Goal: Task Accomplishment & Management: Manage account settings

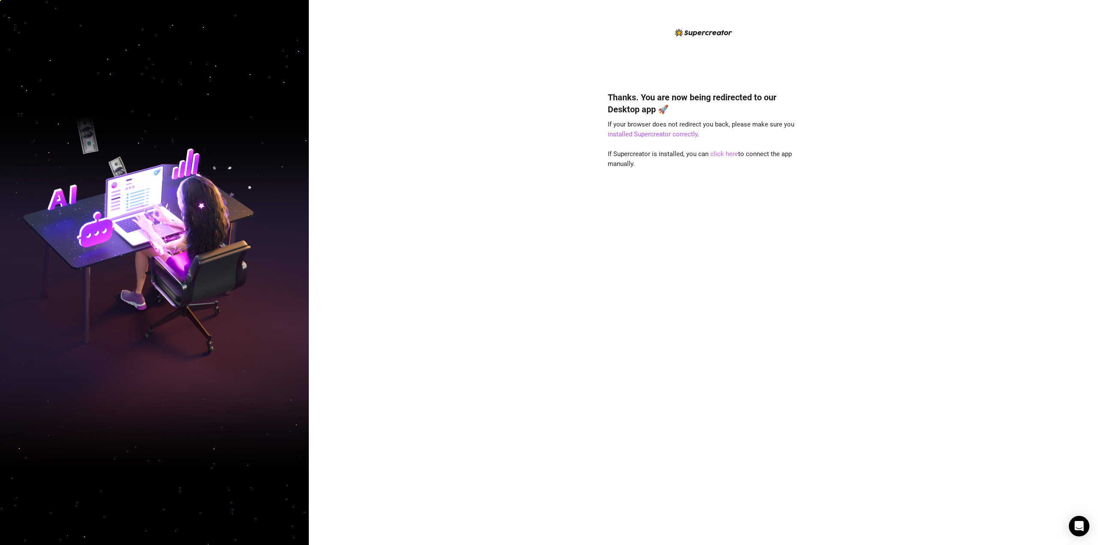
click at [726, 151] on link "click here" at bounding box center [724, 154] width 28 height 8
click at [731, 149] on div "Thanks. You are now being redirected to our Desktop app 🚀 If your browser does …" at bounding box center [703, 306] width 191 height 452
click at [724, 154] on link "click here" at bounding box center [724, 154] width 28 height 8
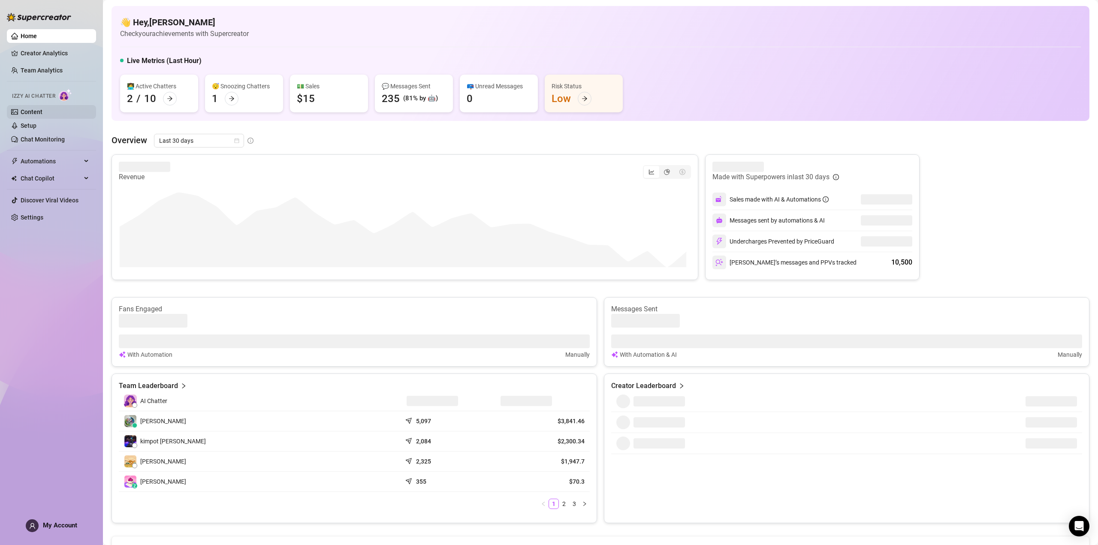
click at [39, 110] on link "Content" at bounding box center [32, 112] width 22 height 7
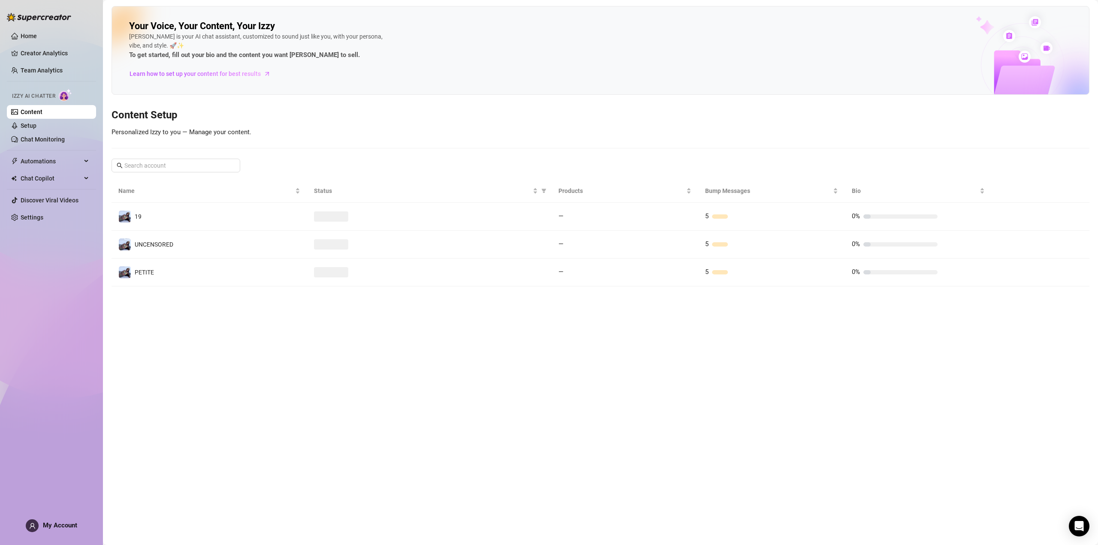
click at [39, 61] on ul "Home Creator Analytics Team Analytics Izzy AI Chatter Content Setup Chat Monito…" at bounding box center [51, 127] width 89 height 202
click at [42, 70] on link "Team Analytics" at bounding box center [42, 70] width 42 height 7
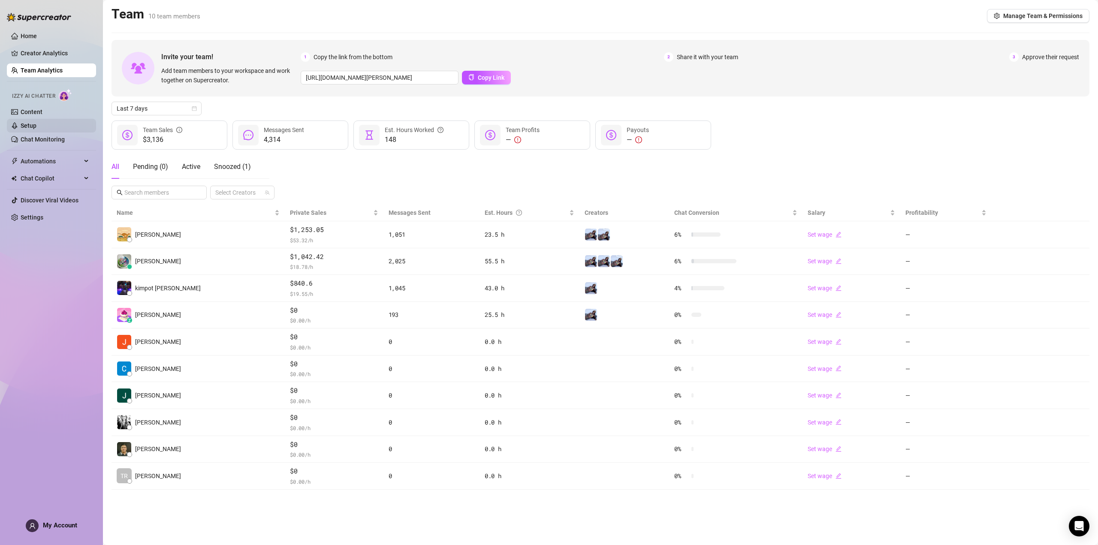
click at [36, 129] on link "Setup" at bounding box center [29, 125] width 16 height 7
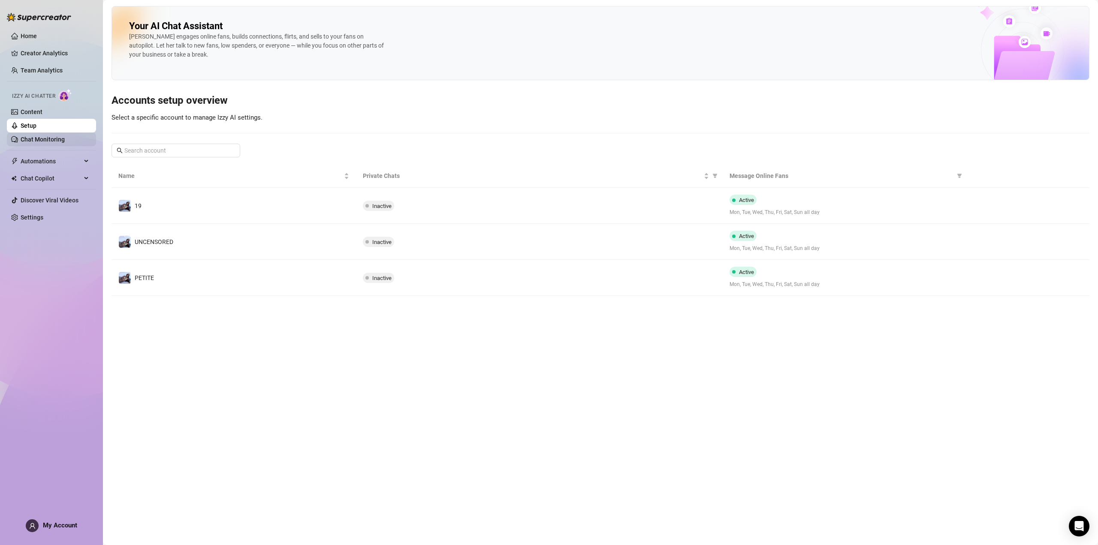
click at [57, 141] on link "Chat Monitoring" at bounding box center [43, 139] width 44 height 7
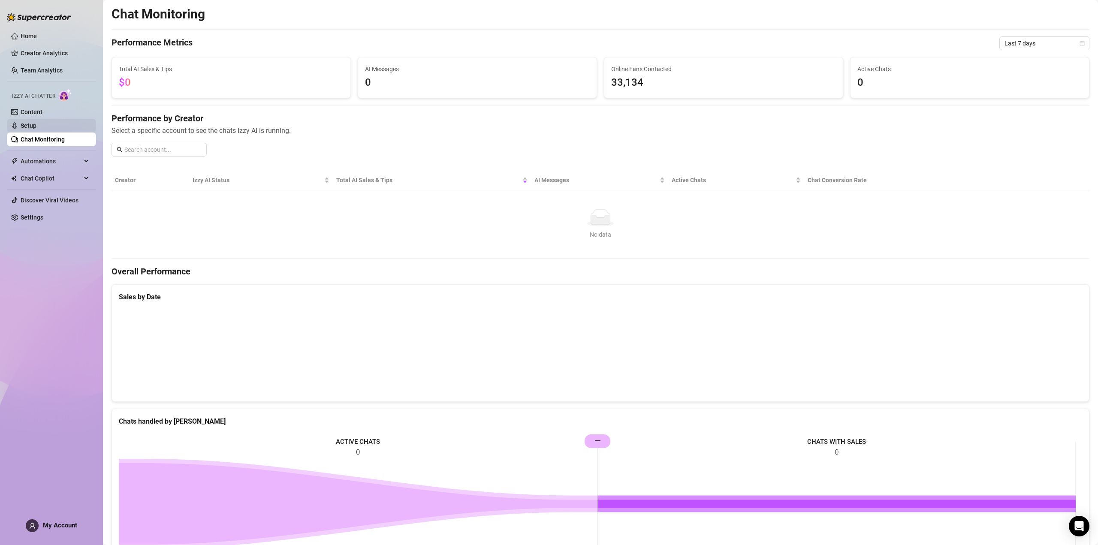
click at [36, 126] on link "Setup" at bounding box center [29, 125] width 16 height 7
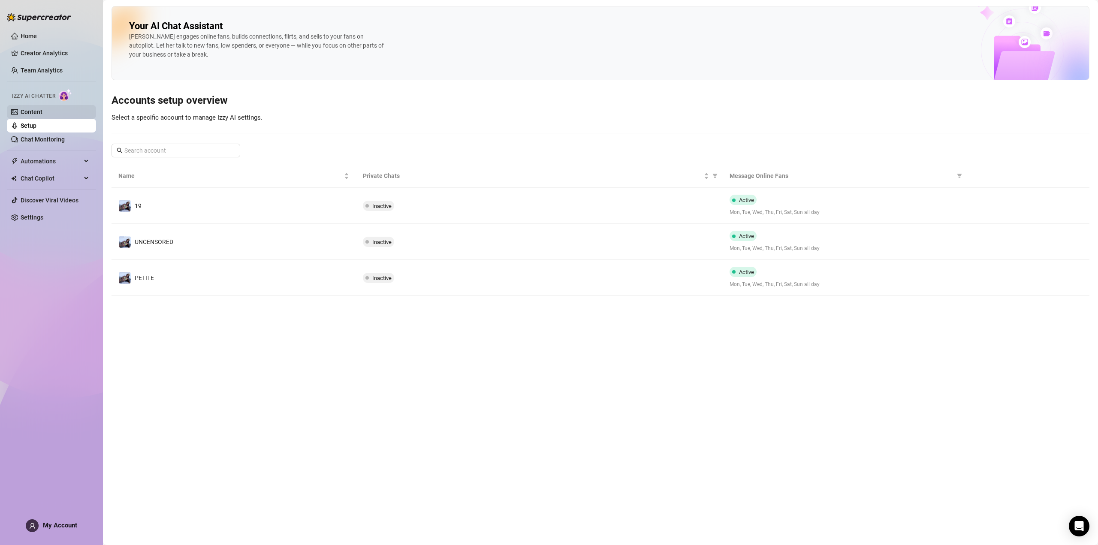
click at [42, 110] on link "Content" at bounding box center [32, 112] width 22 height 7
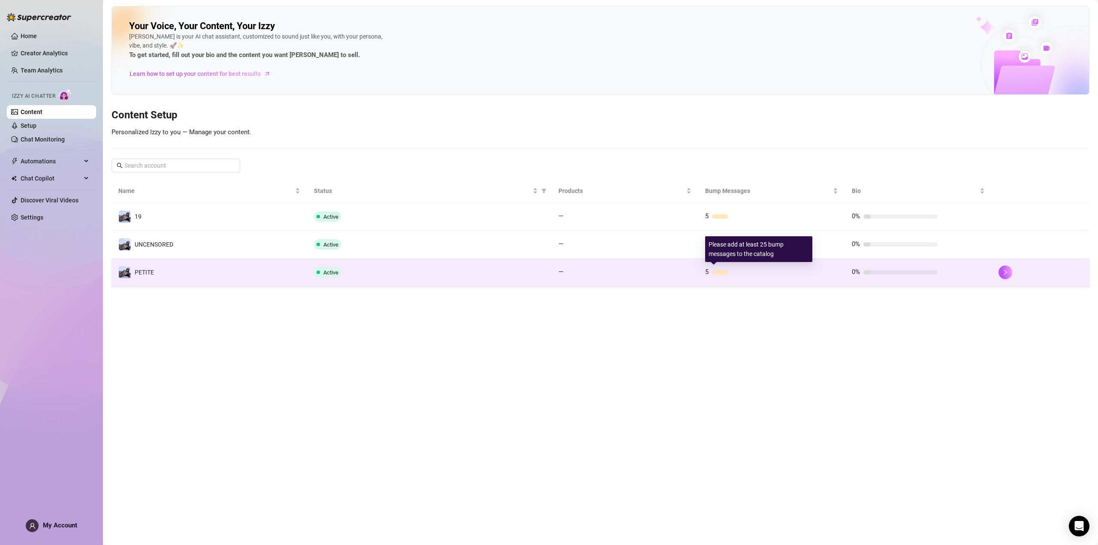
click at [719, 271] on div at bounding box center [720, 272] width 16 height 4
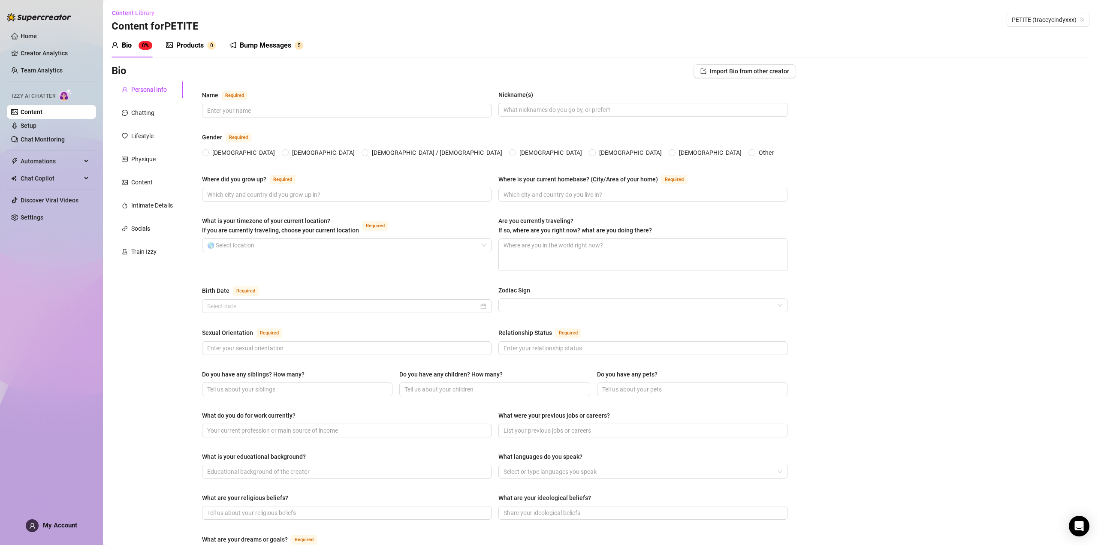
click at [260, 48] on div "Bump Messages" at bounding box center [265, 45] width 51 height 10
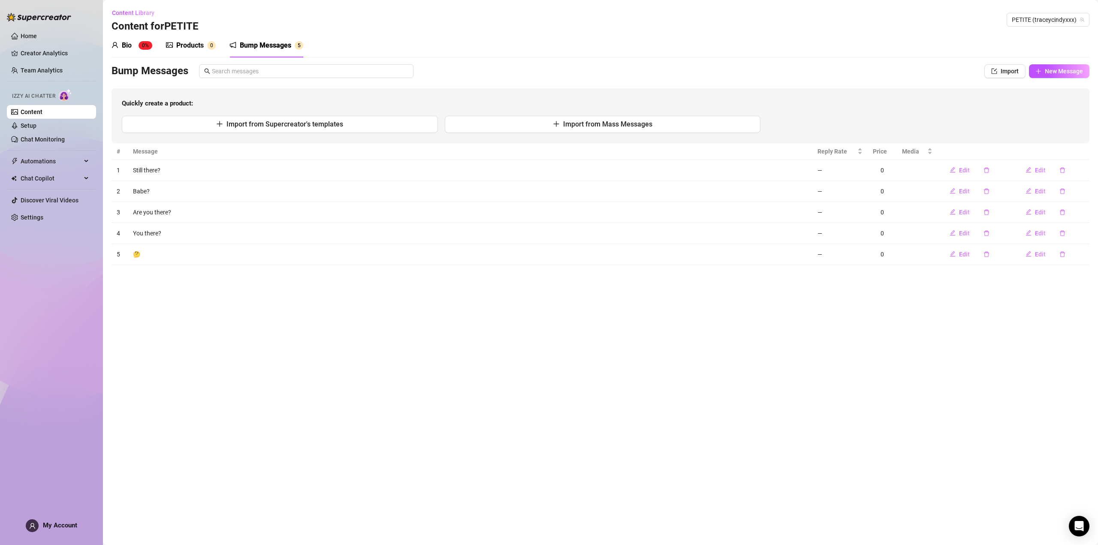
click at [186, 44] on div "Products" at bounding box center [189, 45] width 27 height 10
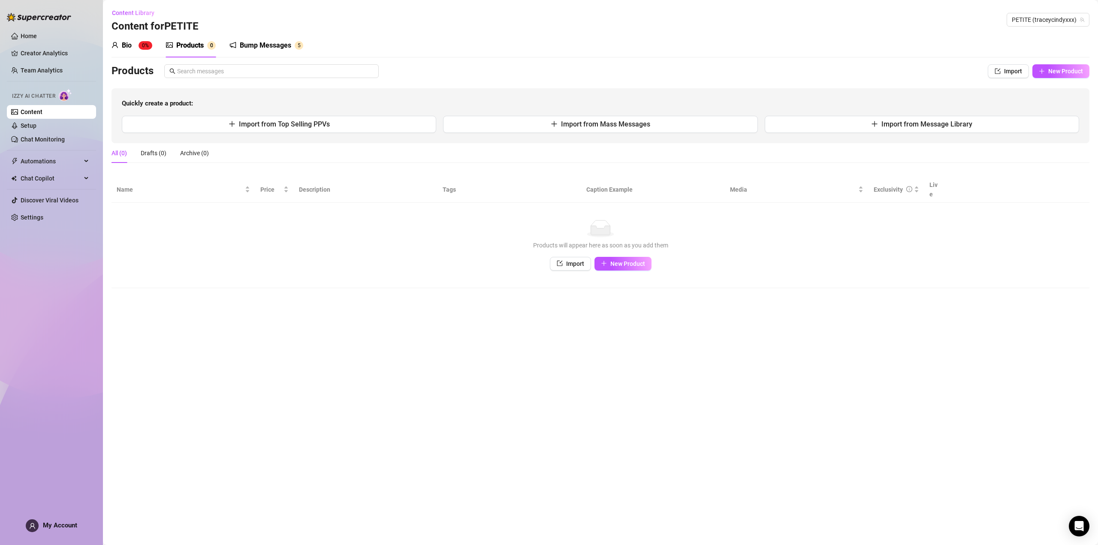
click at [128, 43] on div "Bio" at bounding box center [127, 45] width 10 height 10
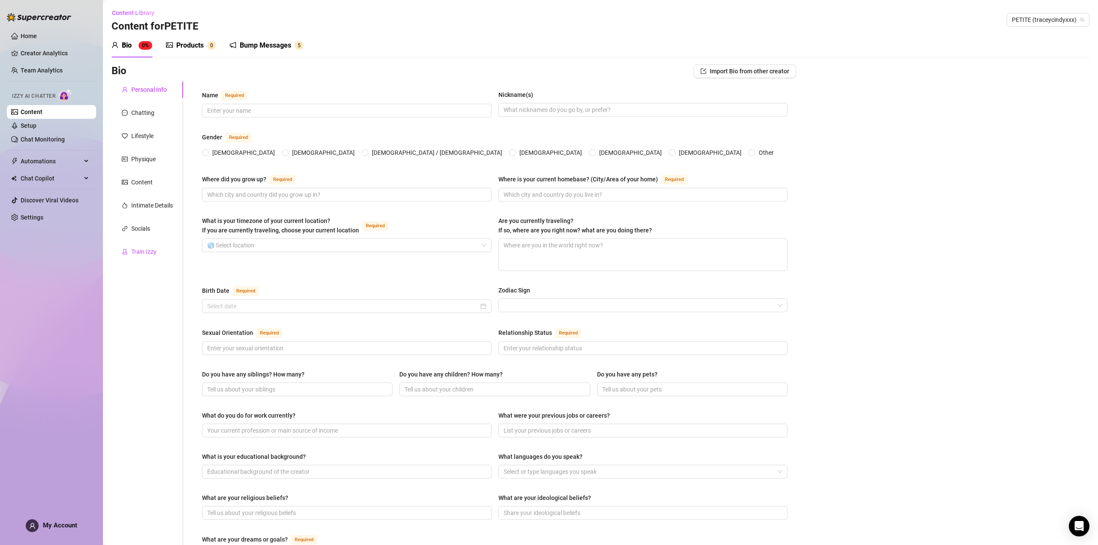
click at [135, 250] on div "Train Izzy" at bounding box center [143, 251] width 25 height 9
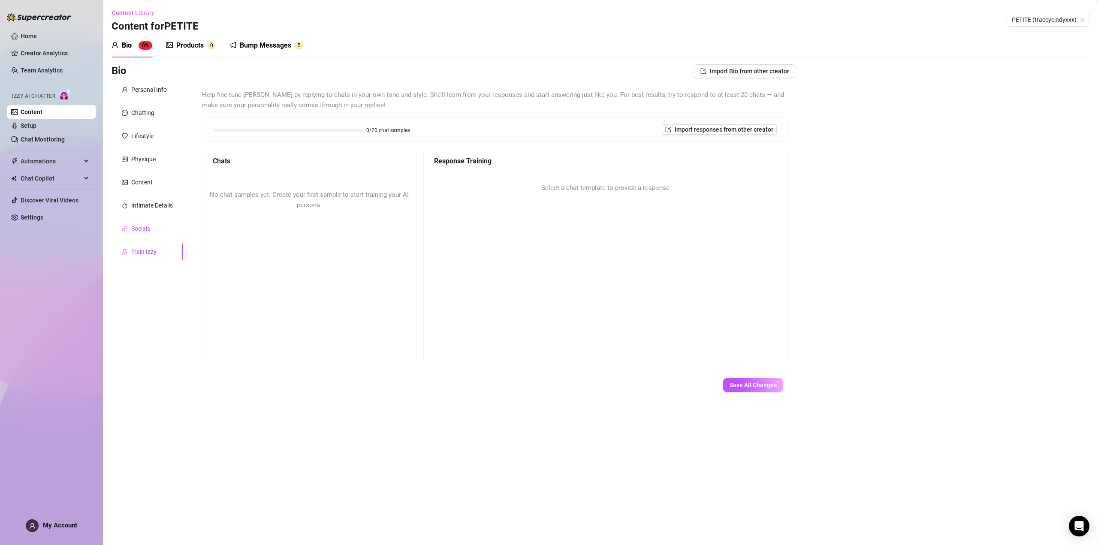
click at [145, 230] on div "Socials" at bounding box center [140, 228] width 19 height 9
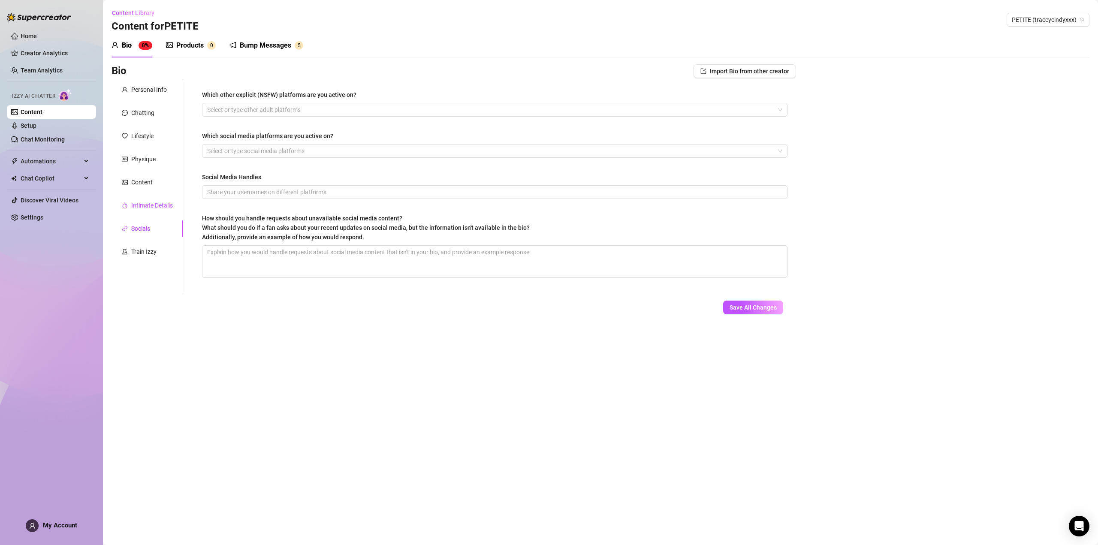
click at [154, 206] on div "Intimate Details" at bounding box center [152, 205] width 42 height 9
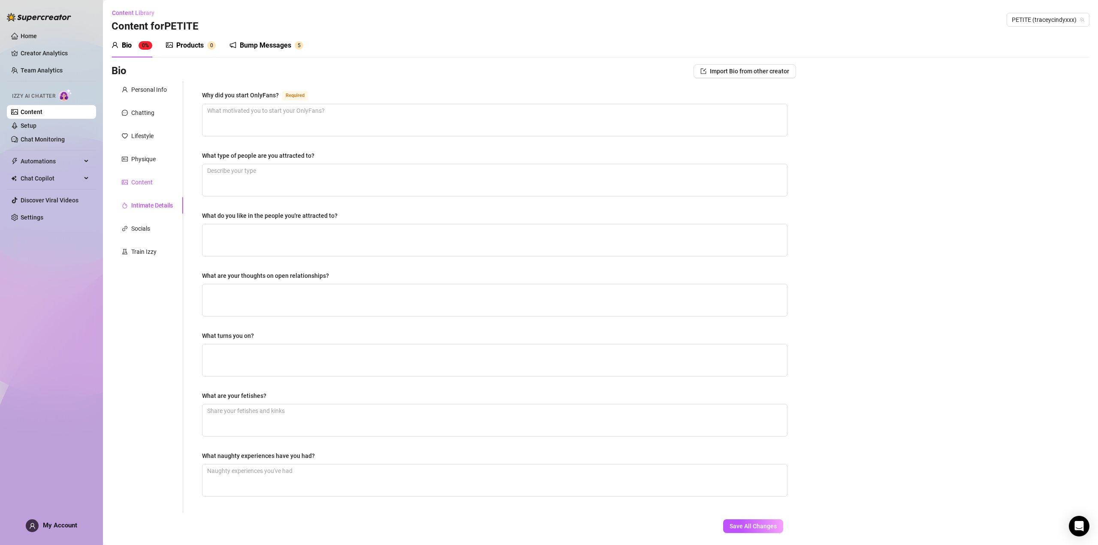
click at [151, 180] on div "Content" at bounding box center [141, 182] width 21 height 9
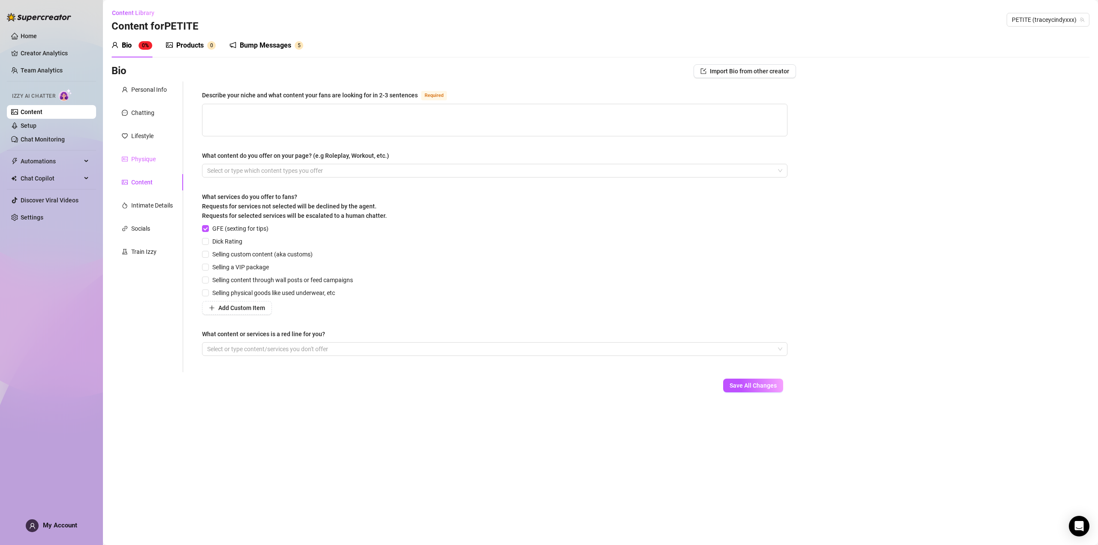
click at [145, 154] on div "Physique" at bounding box center [148, 159] width 72 height 16
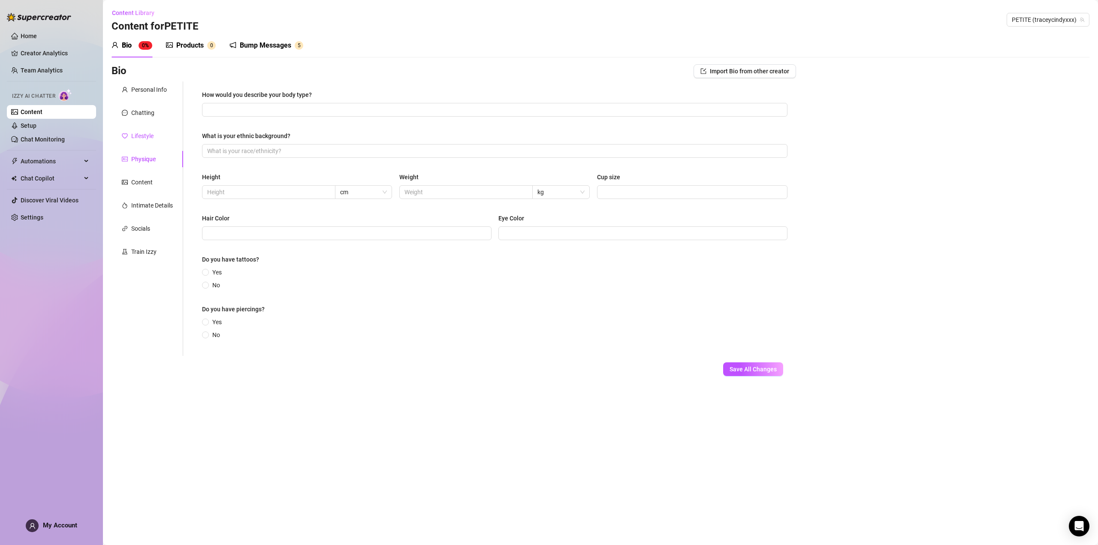
click at [141, 134] on div "Lifestyle" at bounding box center [142, 135] width 22 height 9
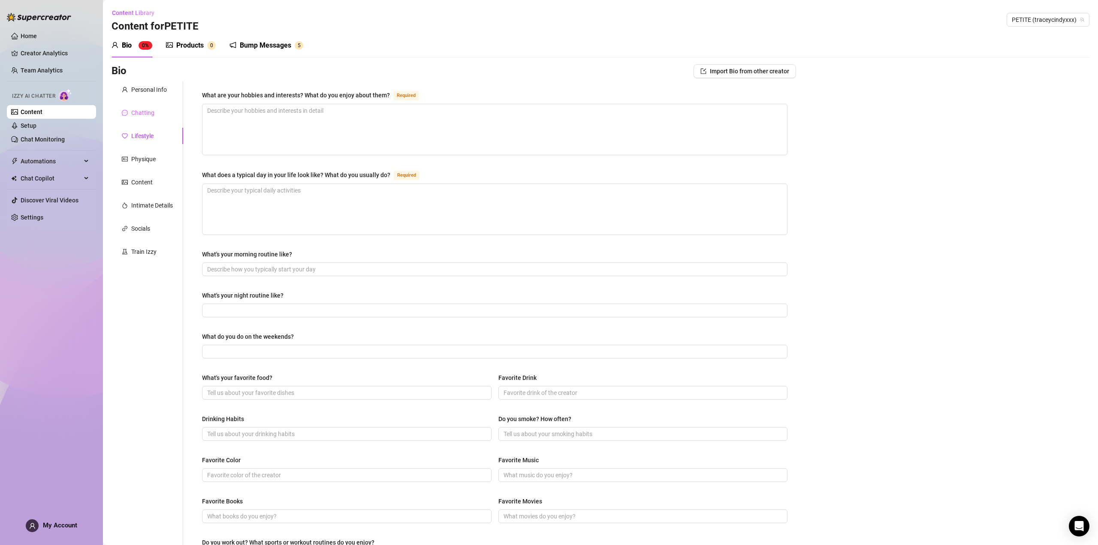
click at [141, 108] on div "Chatting" at bounding box center [148, 113] width 72 height 16
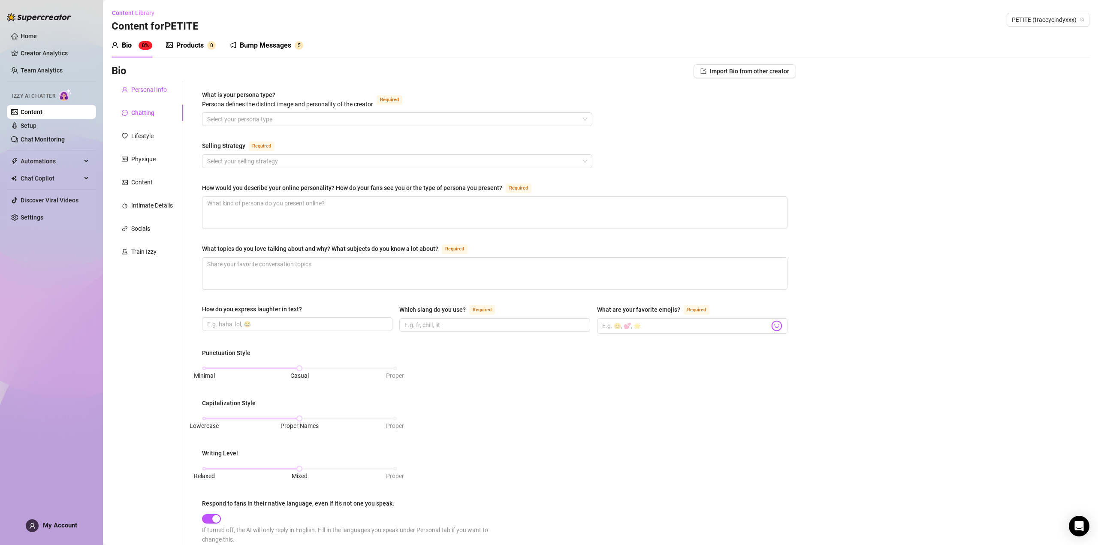
click at [146, 90] on div "Personal Info" at bounding box center [149, 89] width 36 height 9
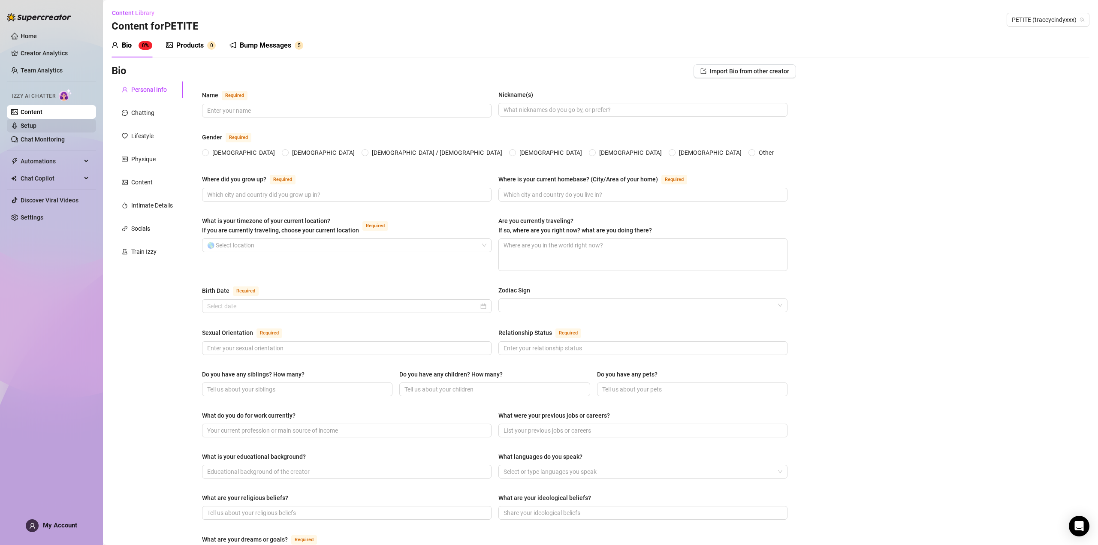
click at [36, 128] on link "Setup" at bounding box center [29, 125] width 16 height 7
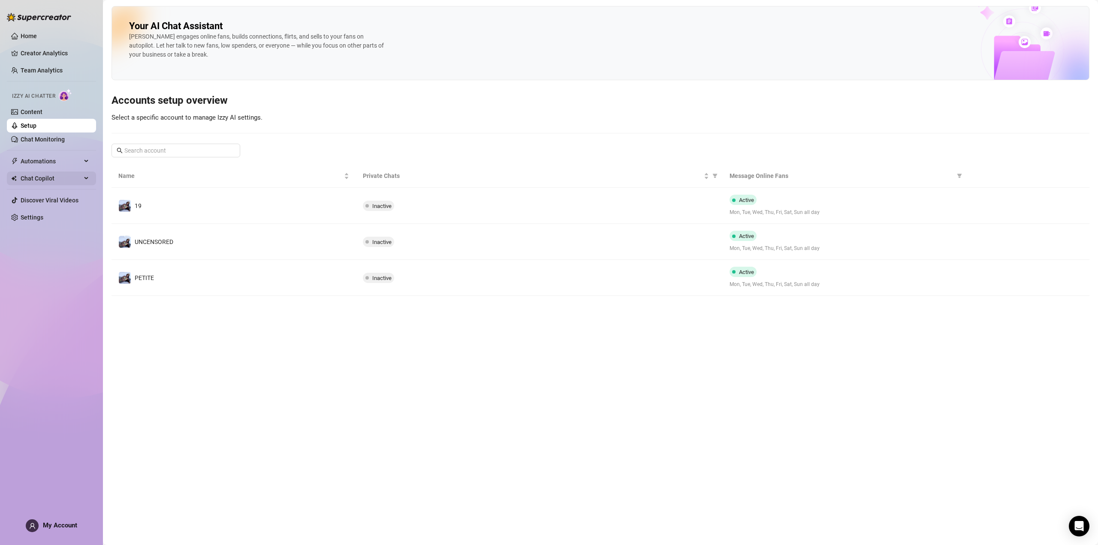
click at [52, 176] on span "Chat Copilot" at bounding box center [51, 179] width 61 height 14
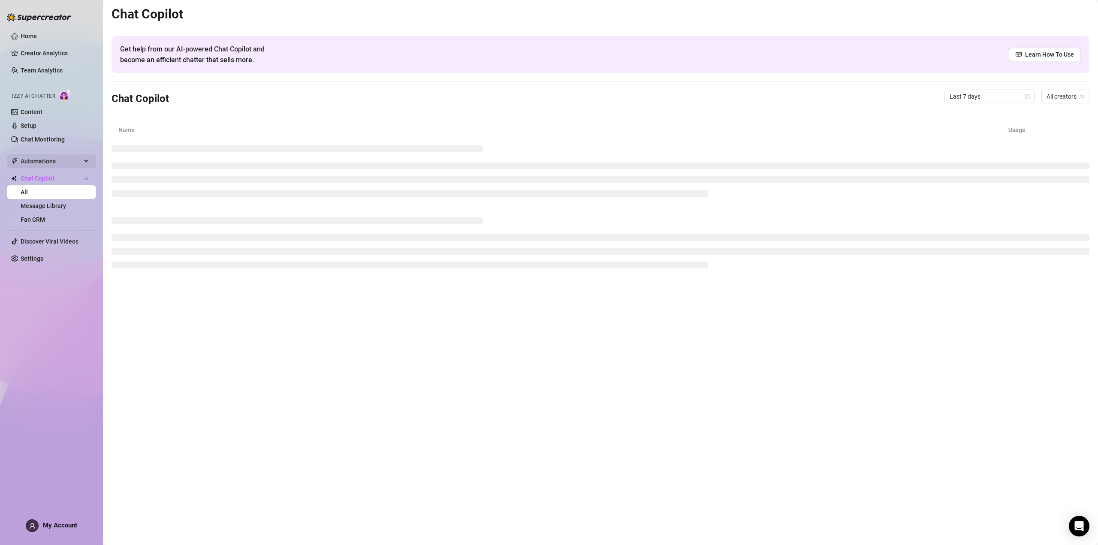
click at [63, 159] on span "Automations" at bounding box center [51, 161] width 61 height 14
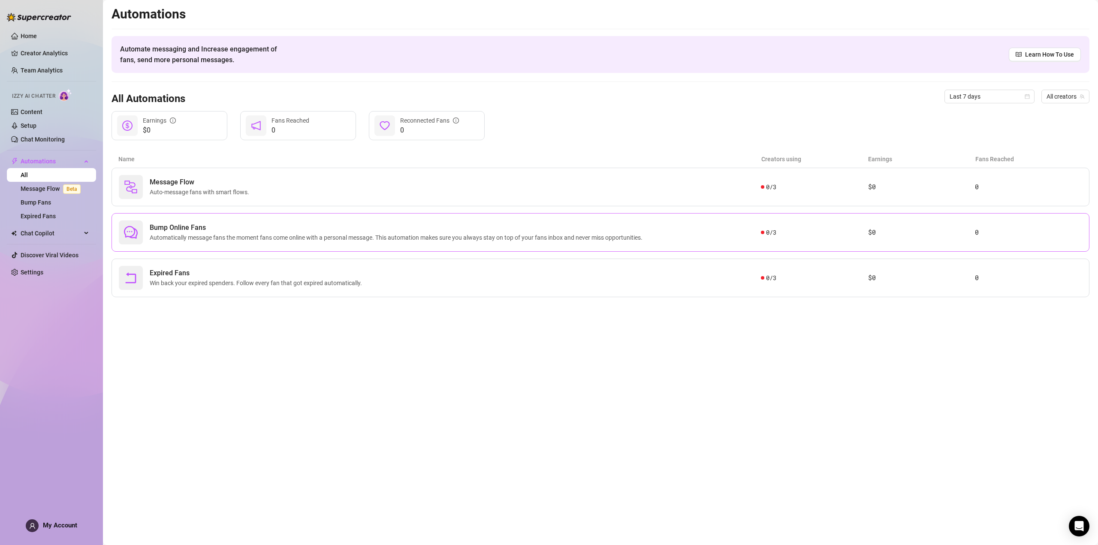
click at [538, 239] on span "Automatically message fans the moment fans come online with a personal message.…" at bounding box center [398, 237] width 496 height 9
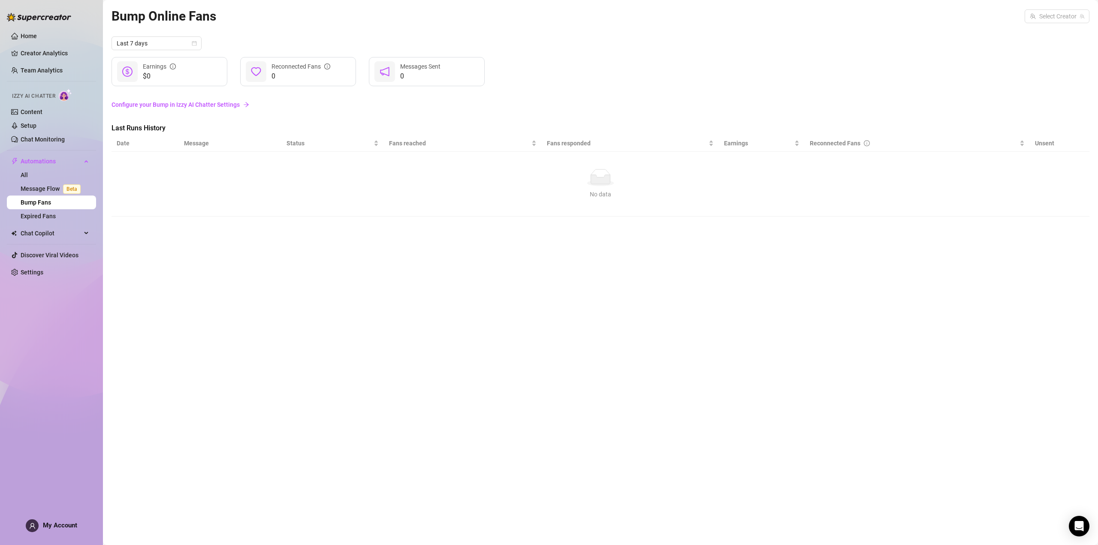
click at [228, 104] on link "Configure your Bump in Izzy AI Chatter Settings" at bounding box center [601, 104] width 978 height 9
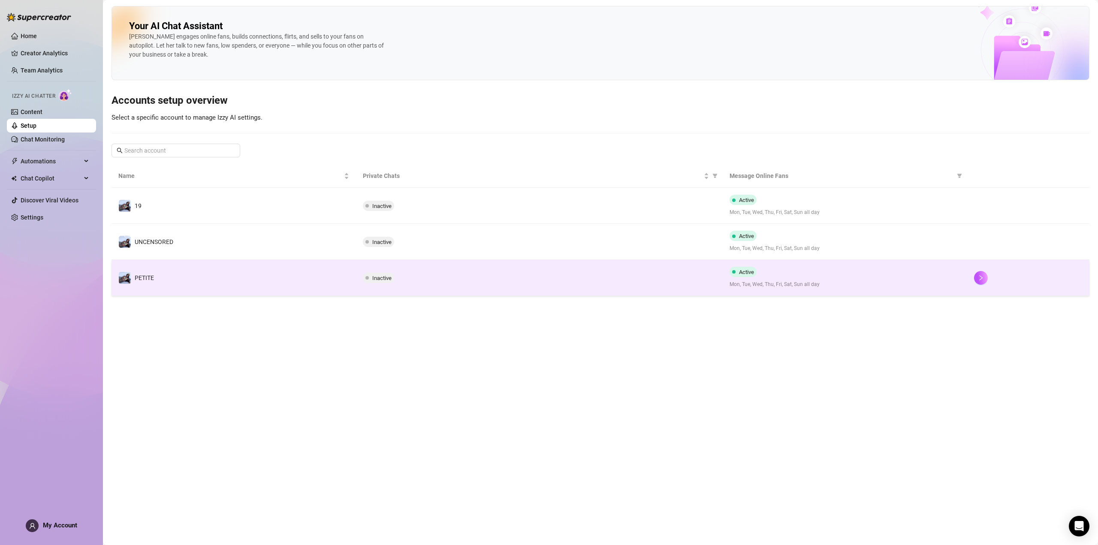
click at [740, 272] on span "Active" at bounding box center [746, 272] width 15 height 6
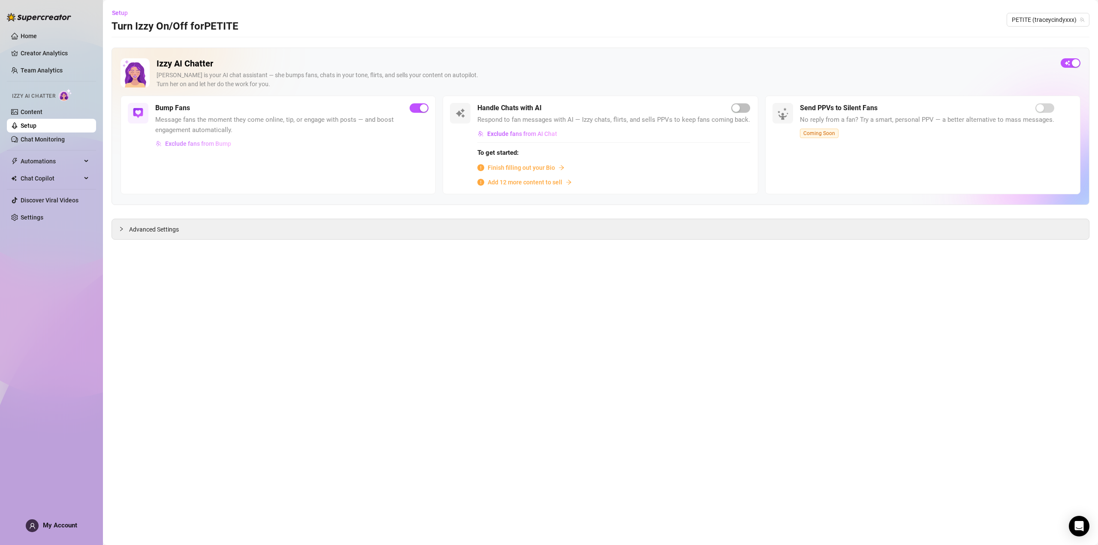
click at [221, 143] on span "Exclude fans from Bump" at bounding box center [198, 143] width 66 height 7
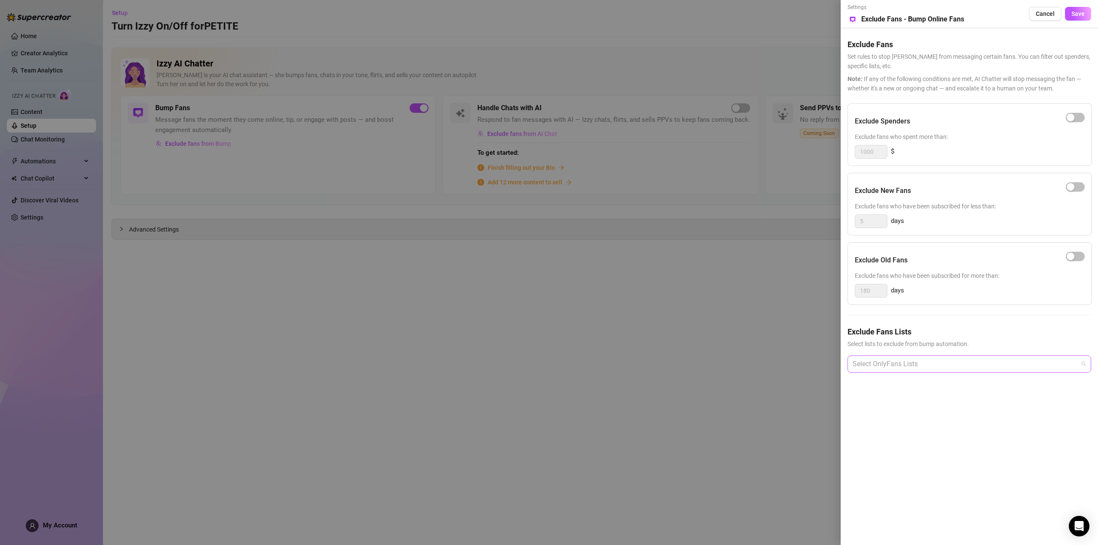
click at [861, 369] on div at bounding box center [964, 364] width 231 height 15
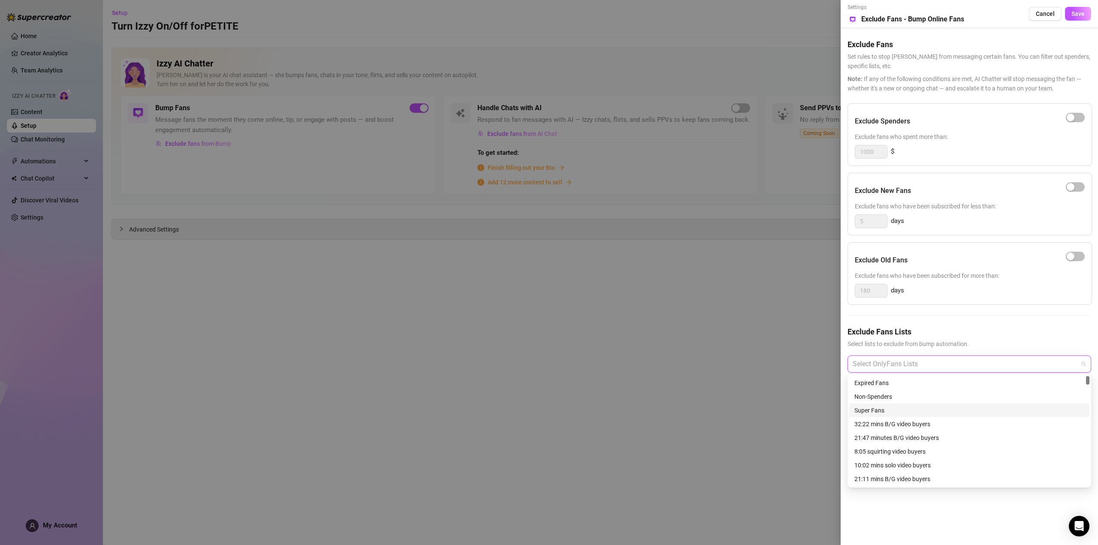
click at [778, 389] on div at bounding box center [549, 272] width 1098 height 545
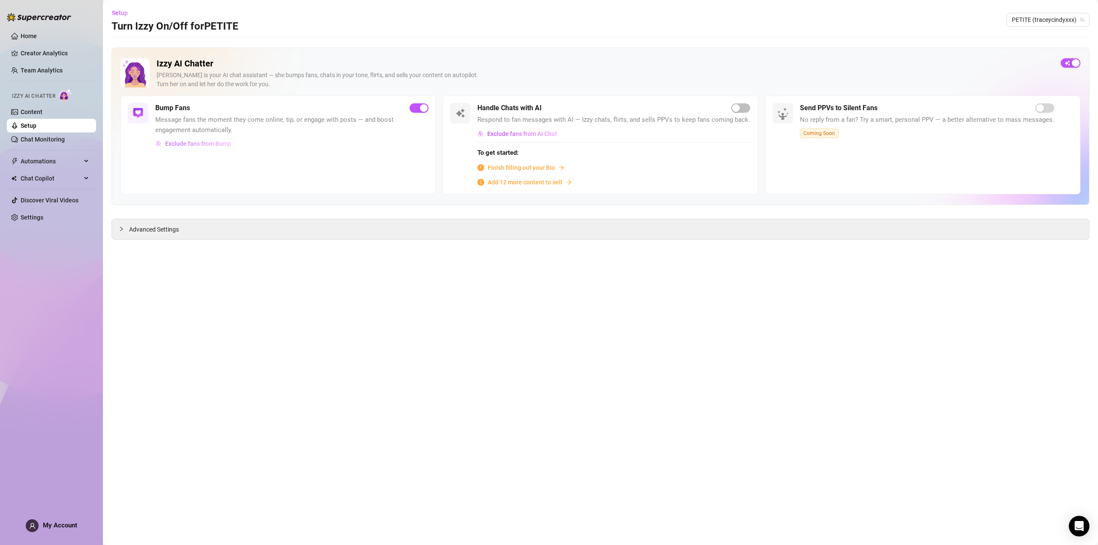
click at [218, 144] on span "Exclude fans from Bump" at bounding box center [198, 143] width 66 height 7
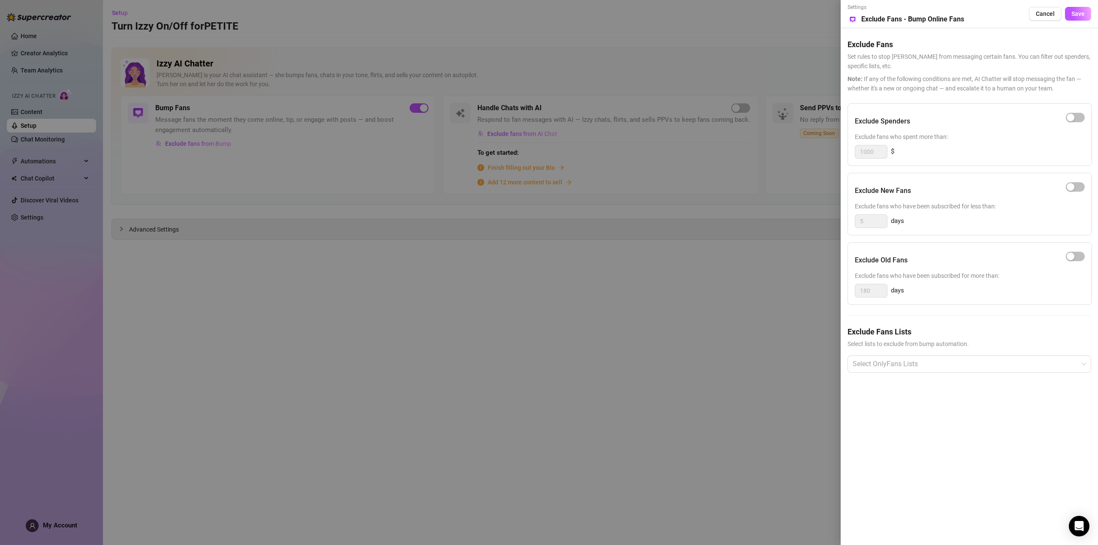
click at [691, 296] on div at bounding box center [549, 272] width 1098 height 545
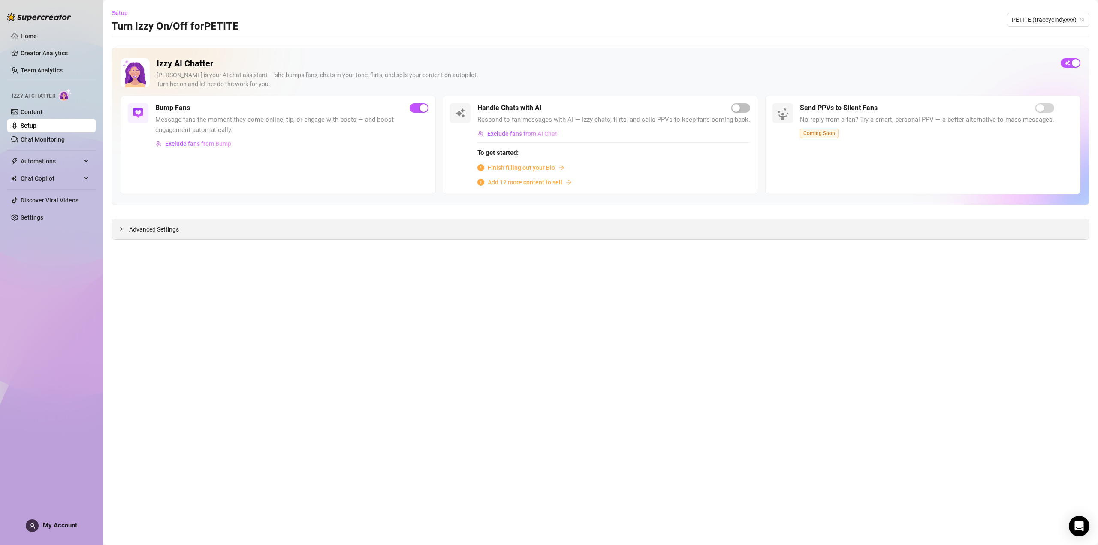
click at [158, 229] on span "Advanced Settings" at bounding box center [154, 229] width 50 height 9
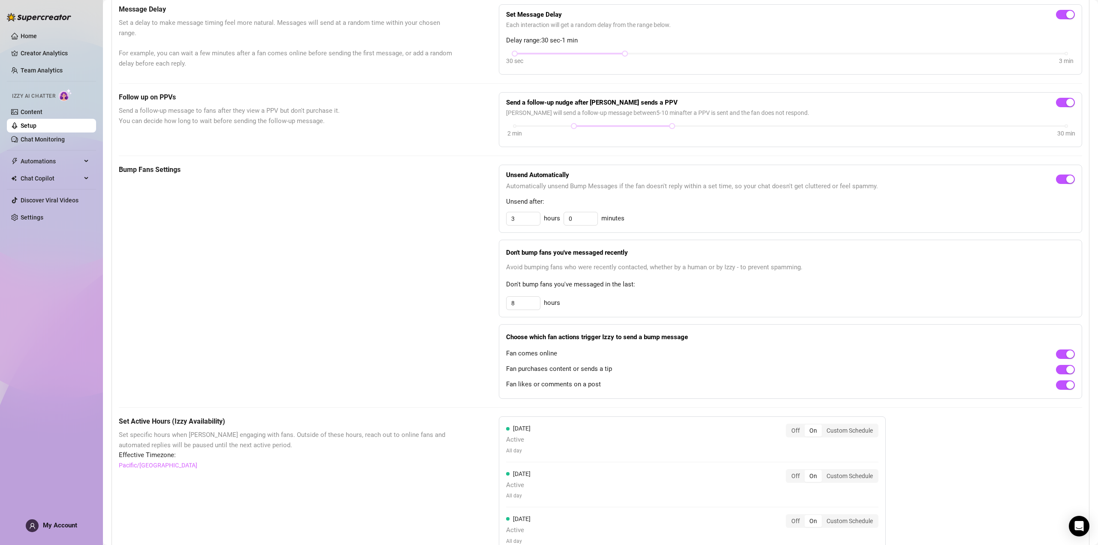
scroll to position [257, 0]
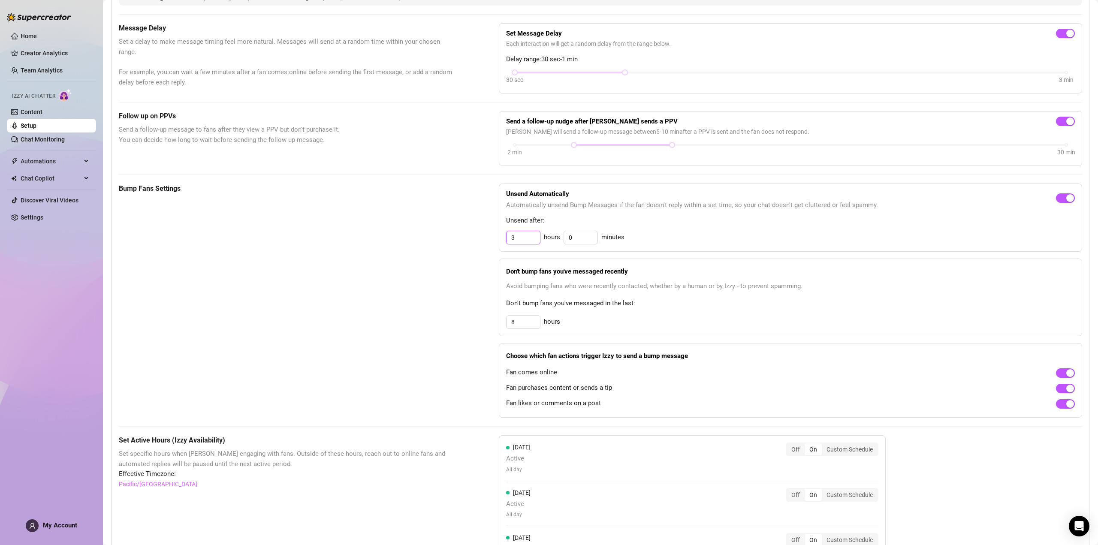
click at [513, 242] on input "3" at bounding box center [523, 237] width 33 height 13
click at [524, 230] on div "Unsend Automatically Automatically unsend Bump Messages if the fan doesn't repl…" at bounding box center [790, 218] width 583 height 68
click at [525, 233] on input "3" at bounding box center [523, 237] width 33 height 13
type input "1"
click at [447, 280] on div "Bump Fans Settings" at bounding box center [287, 301] width 337 height 234
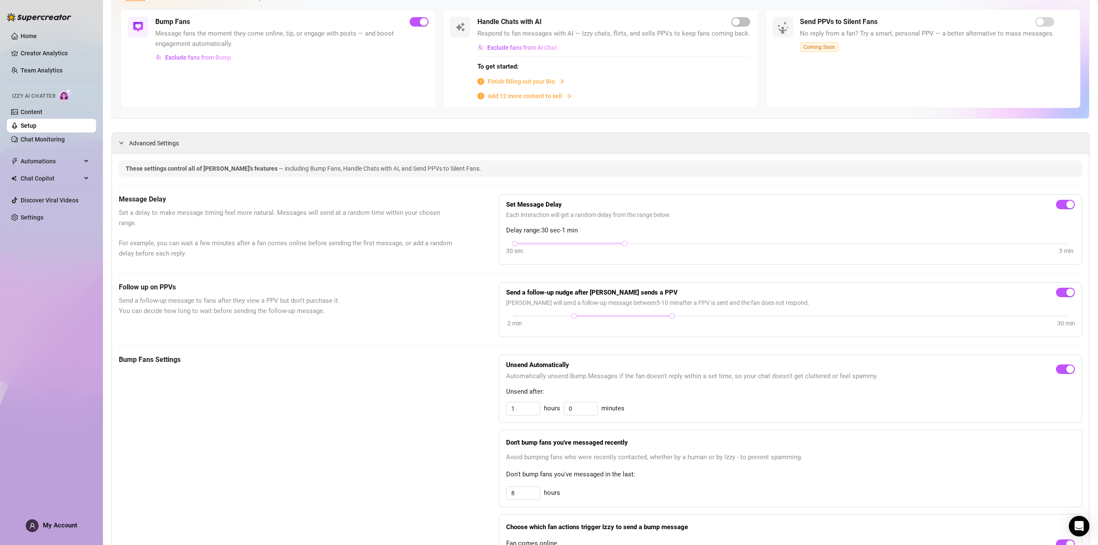
scroll to position [86, 0]
click at [242, 305] on span "Send a follow-up message to fans after they view a PPV but don't purchase it. Y…" at bounding box center [287, 306] width 337 height 20
click at [151, 287] on h5 "Follow up on PPVs" at bounding box center [287, 288] width 337 height 10
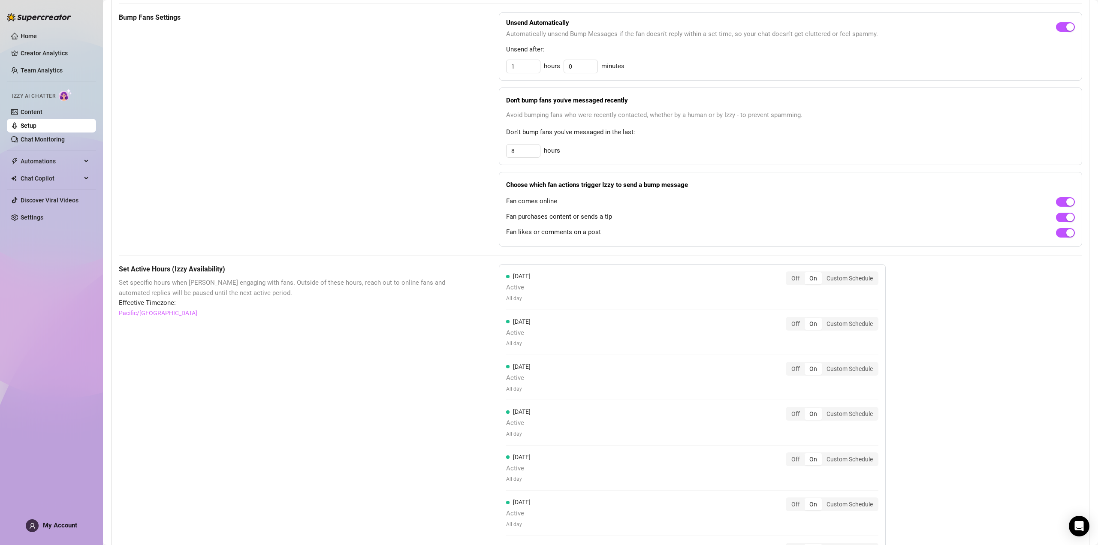
scroll to position [428, 0]
